Goal: Task Accomplishment & Management: Complete application form

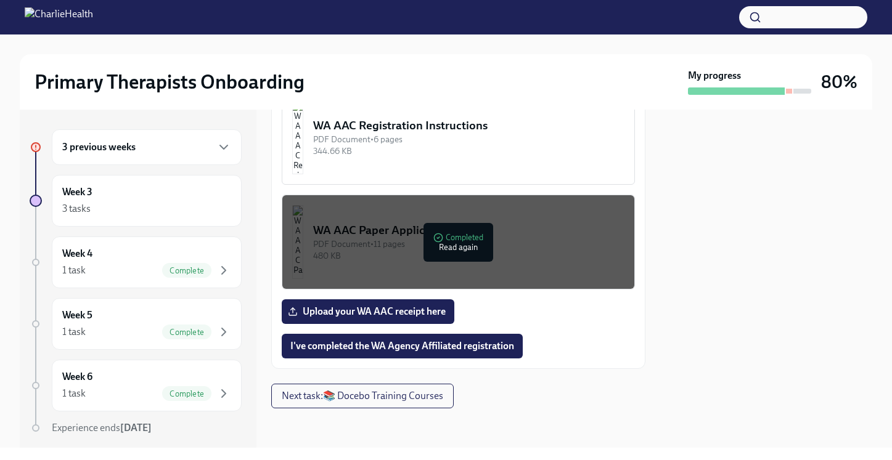
scroll to position [840, 0]
click at [303, 134] on img "button" at bounding box center [297, 137] width 11 height 74
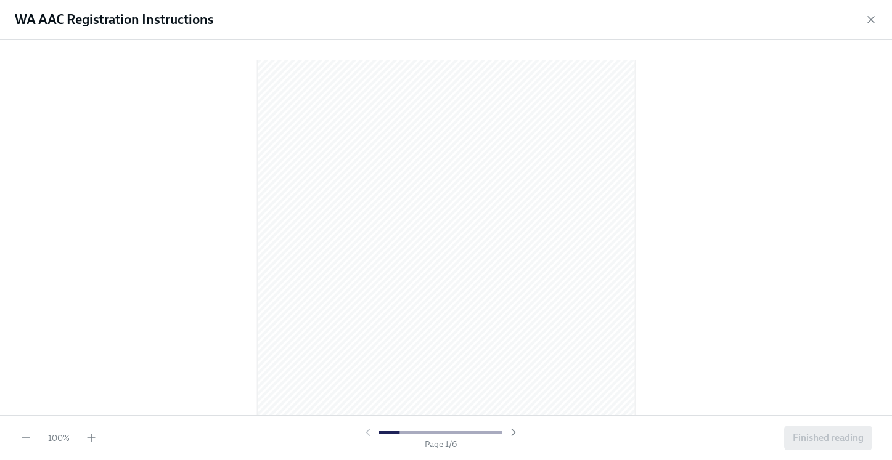
click at [409, 443] on div "Page 1 / 6" at bounding box center [441, 438] width 158 height 24
click at [361, 418] on div "100 % Page 1 / 6 Finished reading" at bounding box center [446, 437] width 892 height 45
click at [514, 431] on icon "button" at bounding box center [513, 433] width 3 height 6
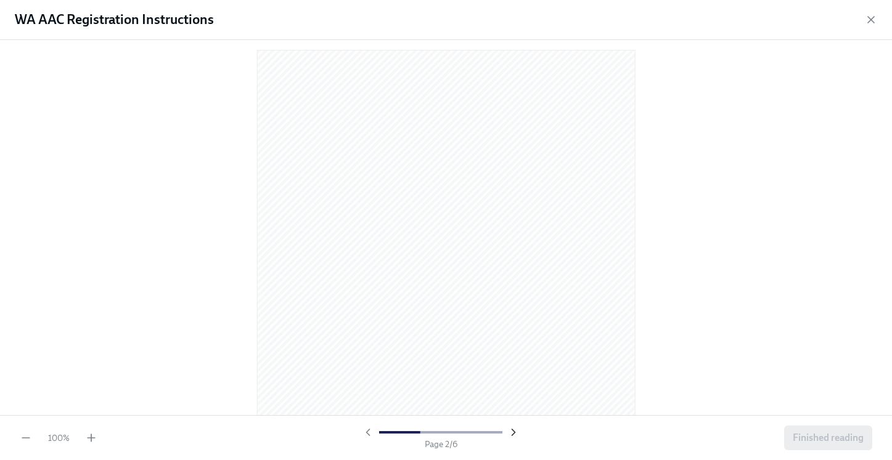
click at [514, 431] on icon "button" at bounding box center [513, 433] width 3 height 6
click at [824, 434] on span "Finished reading" at bounding box center [828, 438] width 71 height 12
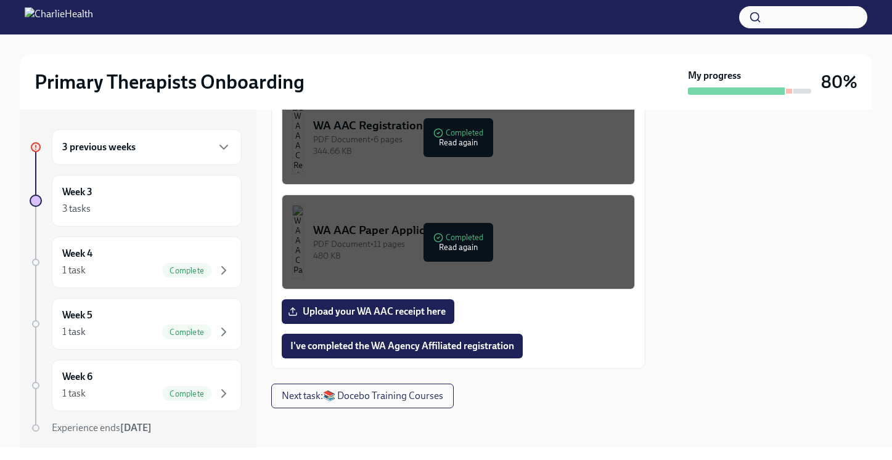
scroll to position [793, 0]
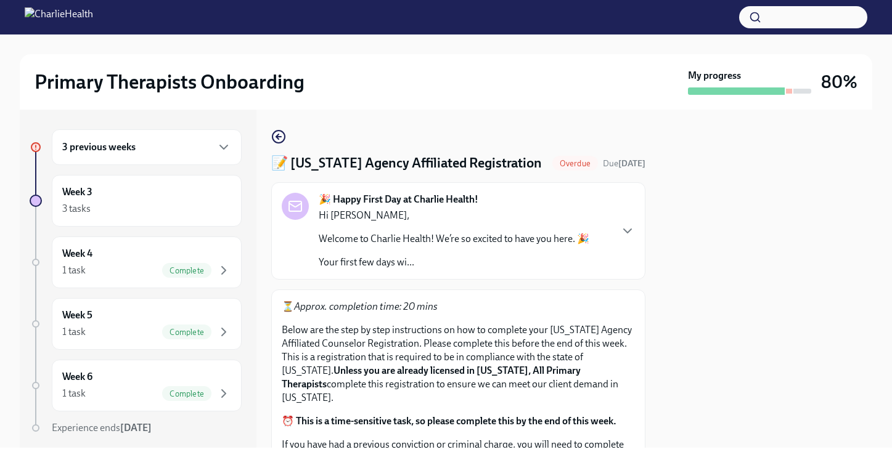
click at [726, 189] on div at bounding box center [766, 279] width 212 height 338
click at [868, 86] on div "Primary Therapists Onboarding My progress 80%" at bounding box center [446, 81] width 852 height 55
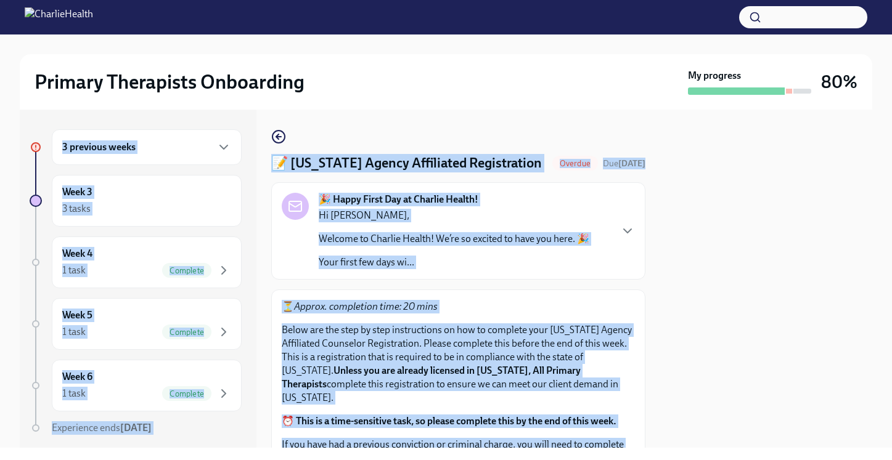
drag, startPoint x: 878, startPoint y: 78, endPoint x: 874, endPoint y: 150, distance: 71.6
click at [874, 138] on div "Primary Therapists Onboarding My progress 80% 3 previous weeks Week 3 3 tasks W…" at bounding box center [446, 242] width 892 height 414
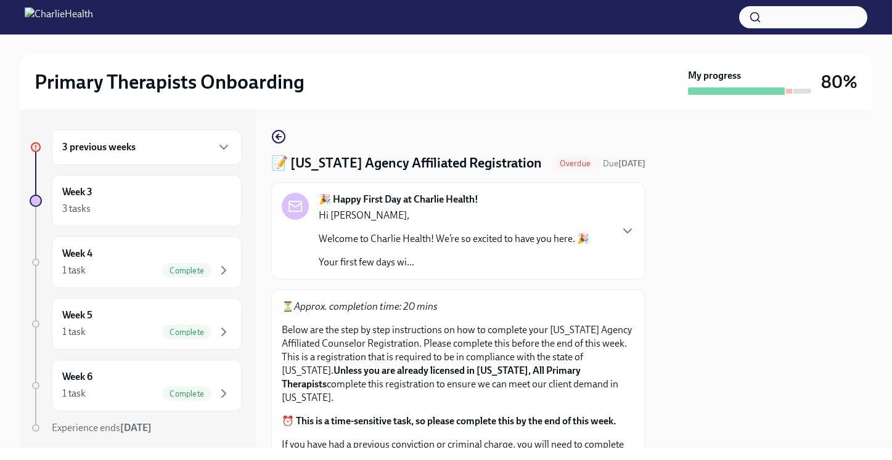
click at [874, 151] on div "Primary Therapists Onboarding My progress 80% 3 previous weeks Week 3 3 tasks W…" at bounding box center [446, 242] width 892 height 414
click at [813, 259] on div at bounding box center [766, 279] width 212 height 338
click at [791, 335] on div at bounding box center [766, 279] width 212 height 338
click at [36, 147] on icon at bounding box center [36, 147] width 0 height 4
click at [222, 144] on icon "button" at bounding box center [223, 147] width 15 height 15
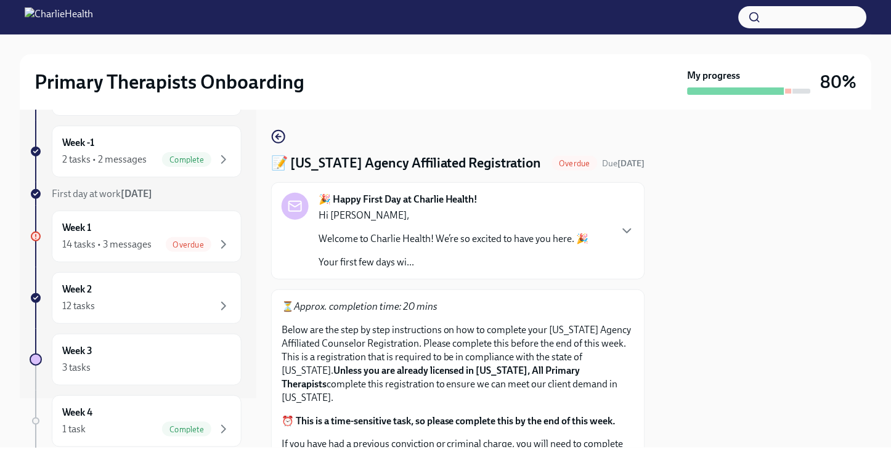
scroll to position [74, 0]
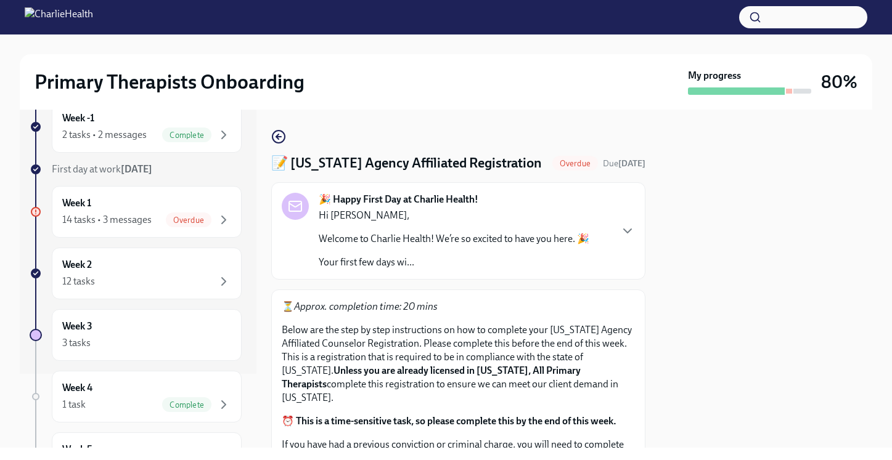
drag, startPoint x: 752, startPoint y: 203, endPoint x: 750, endPoint y: 182, distance: 21.0
click at [751, 200] on div at bounding box center [766, 279] width 212 height 338
click at [887, 165] on div "Primary Therapists Onboarding My progress 80% 3 previous weeks Week -1 2 tasks …" at bounding box center [445, 242] width 891 height 414
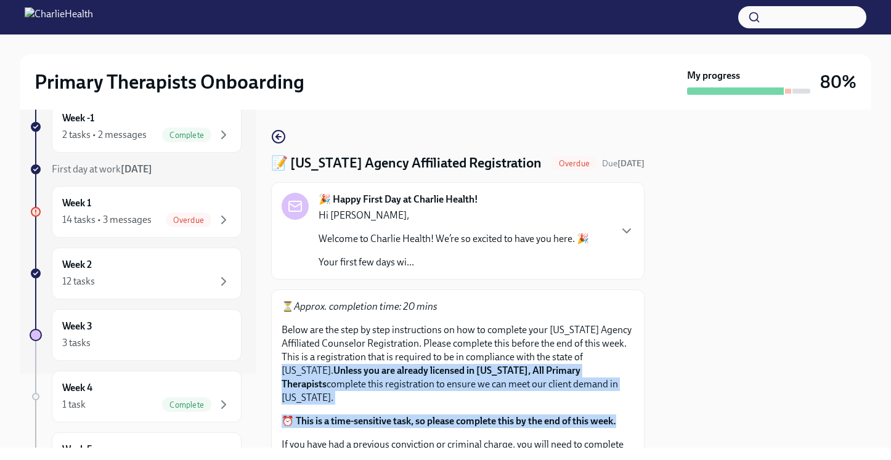
drag, startPoint x: 634, startPoint y: 379, endPoint x: 637, endPoint y: 426, distance: 47.0
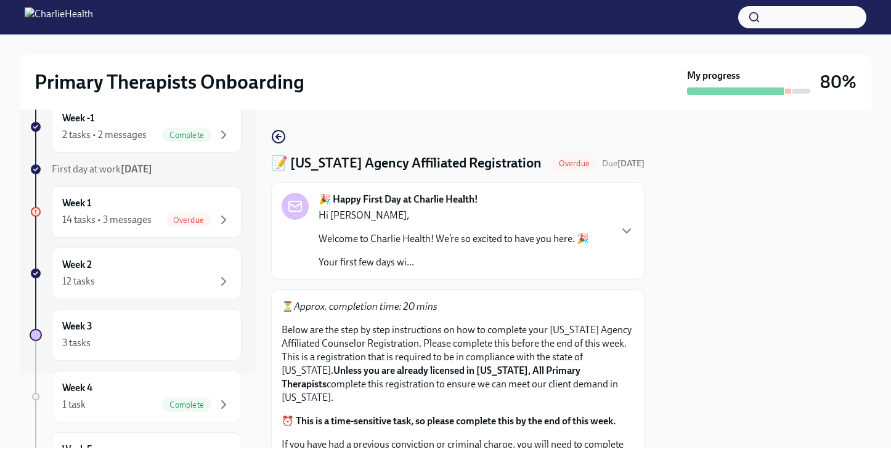
click at [690, 391] on div at bounding box center [765, 279] width 212 height 338
drag, startPoint x: 698, startPoint y: 396, endPoint x: 717, endPoint y: 397, distance: 19.7
click at [717, 397] on div at bounding box center [765, 279] width 212 height 338
drag, startPoint x: 852, startPoint y: 444, endPoint x: 851, endPoint y: 438, distance: 6.2
click at [852, 444] on div at bounding box center [765, 279] width 212 height 338
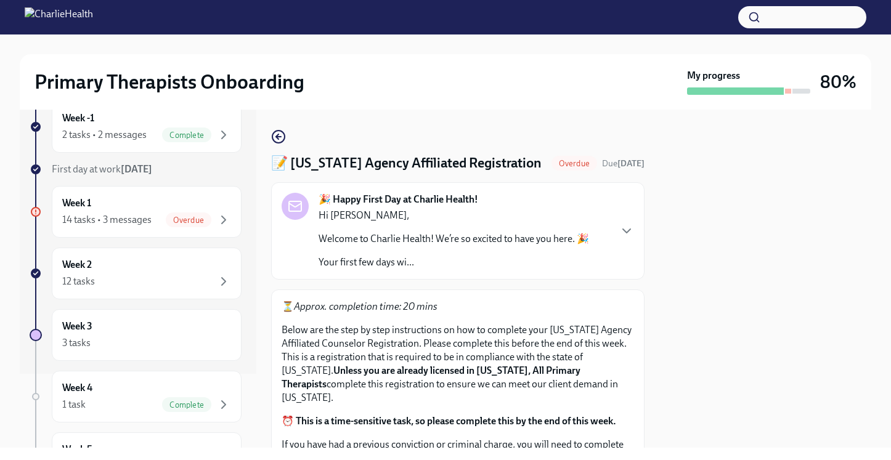
click at [847, 434] on div at bounding box center [765, 279] width 212 height 338
click at [844, 434] on div at bounding box center [765, 279] width 212 height 338
click at [849, 390] on div at bounding box center [765, 279] width 212 height 338
click at [629, 238] on icon "button" at bounding box center [626, 231] width 15 height 15
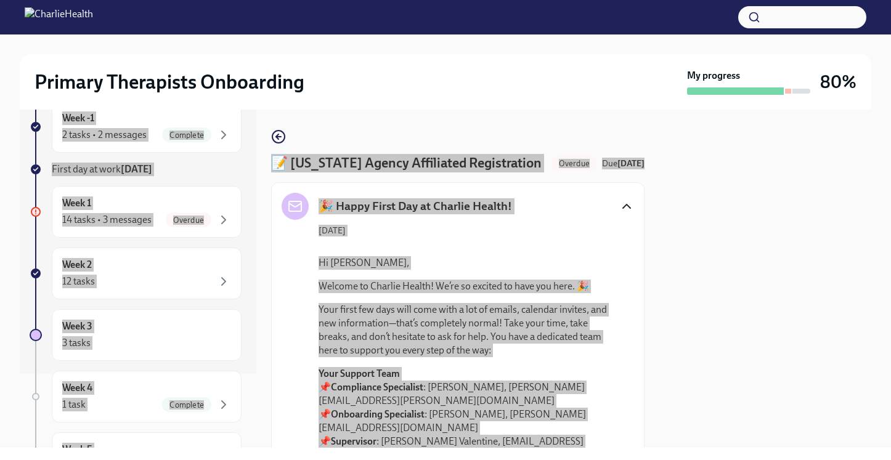
drag, startPoint x: 872, startPoint y: 109, endPoint x: 871, endPoint y: 174, distance: 64.7
click at [871, 174] on div "Primary Therapists Onboarding My progress 80% 3 previous weeks Week -1 2 tasks …" at bounding box center [445, 242] width 891 height 414
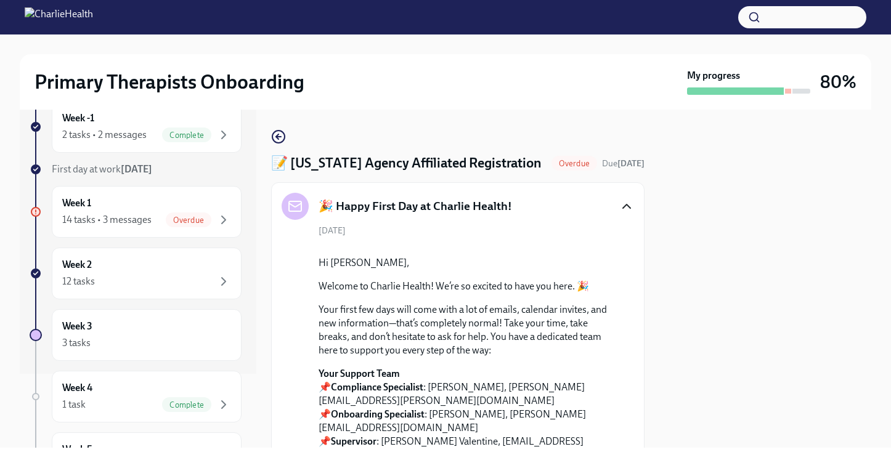
click at [805, 149] on div at bounding box center [765, 279] width 212 height 338
click at [628, 208] on icon "button" at bounding box center [626, 207] width 7 height 4
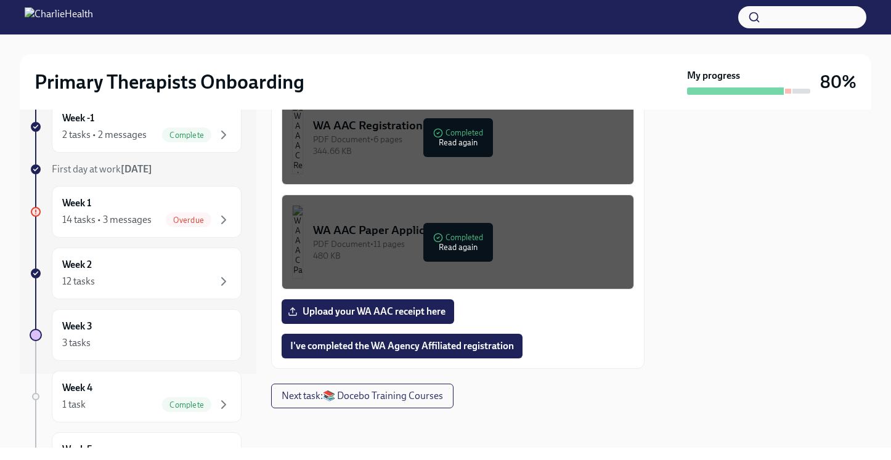
scroll to position [813, 0]
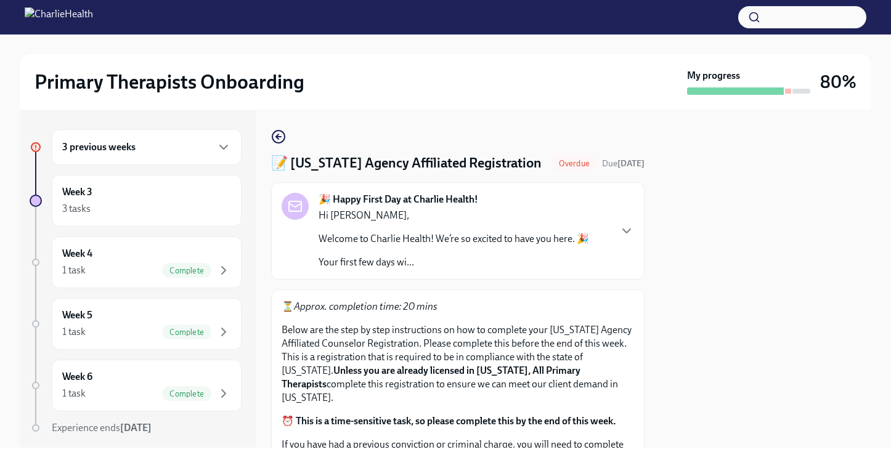
click at [597, 257] on div "🎉 Happy First Day at Charlie Health! Hi Byanca, Welcome to Charlie Health! We’r…" at bounding box center [458, 231] width 353 height 76
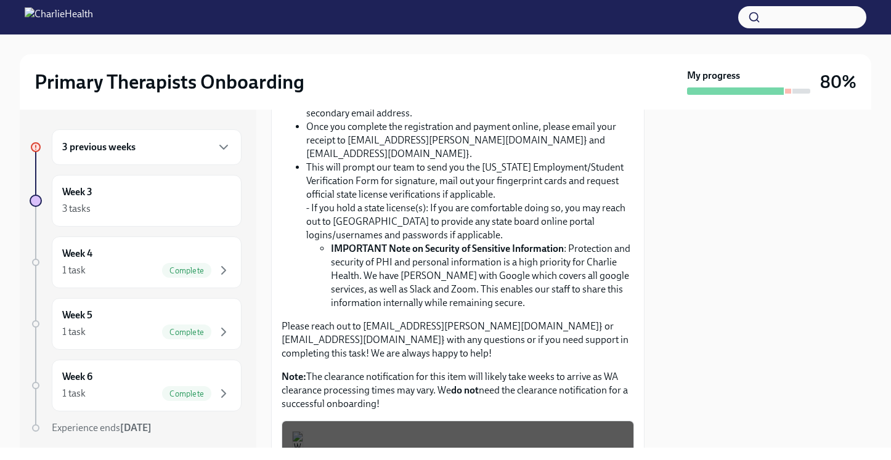
scroll to position [1380, 0]
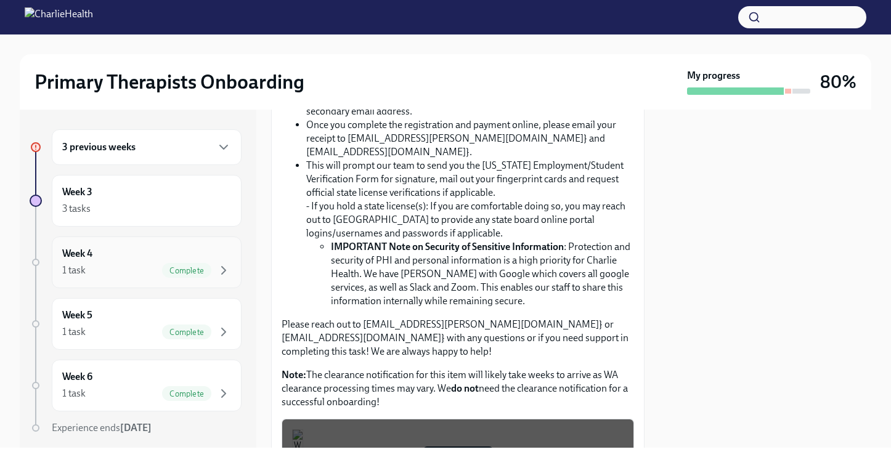
click at [195, 270] on span "Complete" at bounding box center [186, 270] width 49 height 9
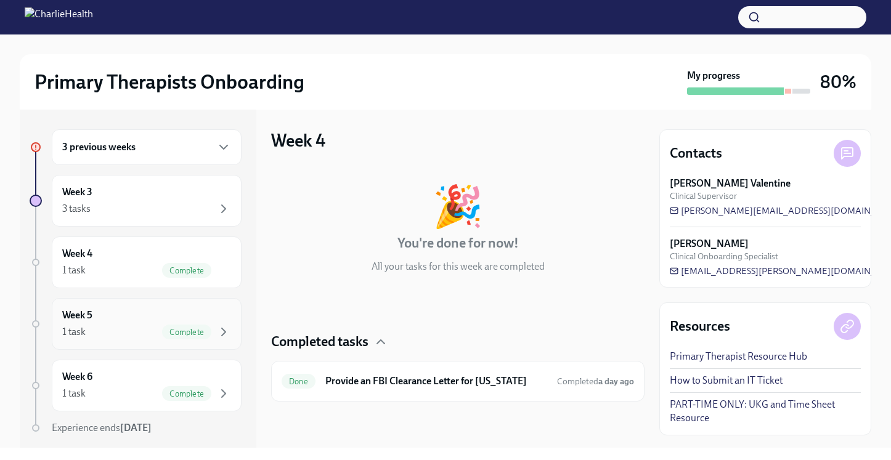
click at [208, 328] on span "Complete" at bounding box center [186, 332] width 49 height 9
click at [182, 397] on span "Complete" at bounding box center [186, 393] width 49 height 9
